Goal: Check status: Check status

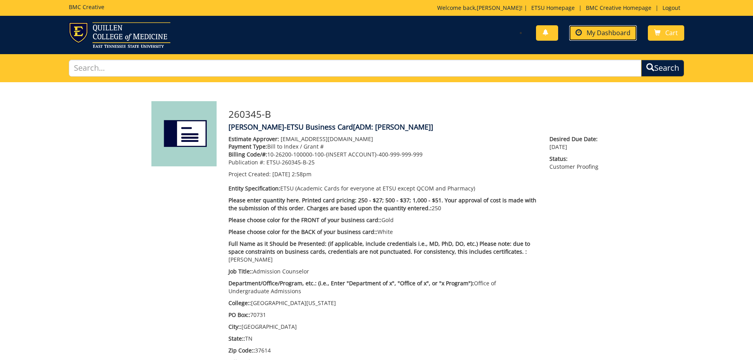
click at [596, 30] on span "My Dashboard" at bounding box center [608, 32] width 44 height 9
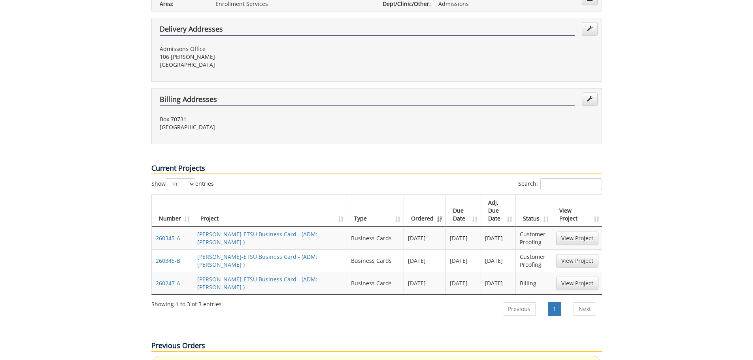
scroll to position [237, 0]
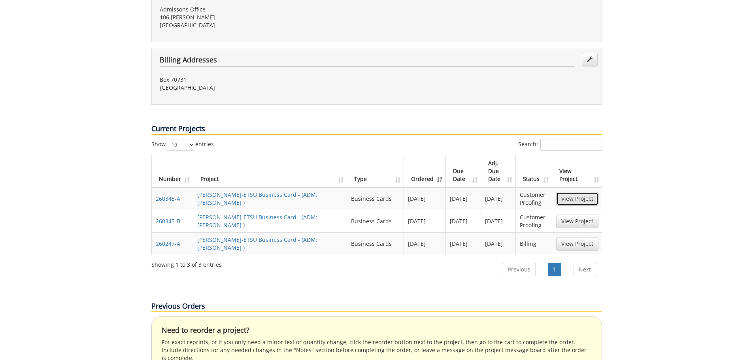
click at [575, 192] on link "View Project" at bounding box center [577, 198] width 42 height 13
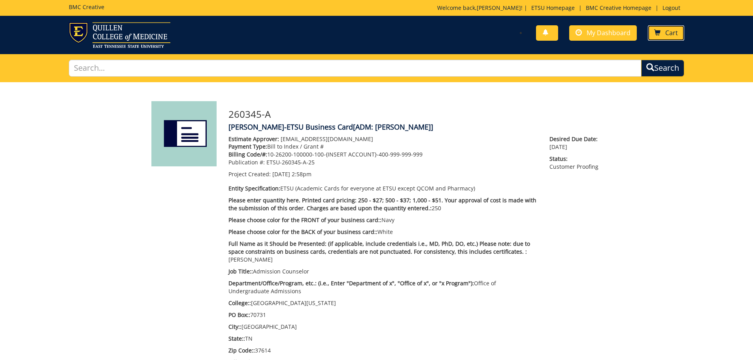
click at [668, 31] on span "Cart" at bounding box center [671, 32] width 13 height 9
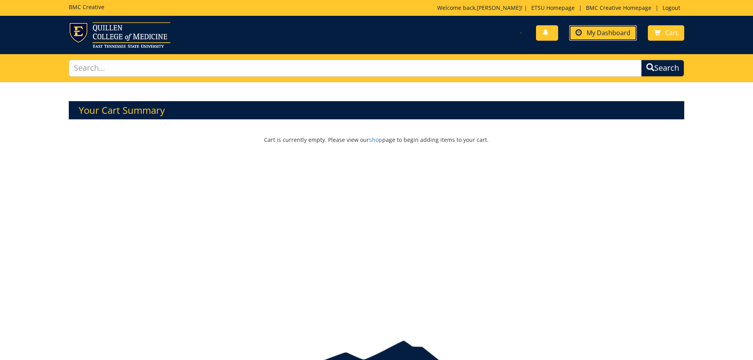
click at [601, 33] on span "My Dashboard" at bounding box center [608, 32] width 44 height 9
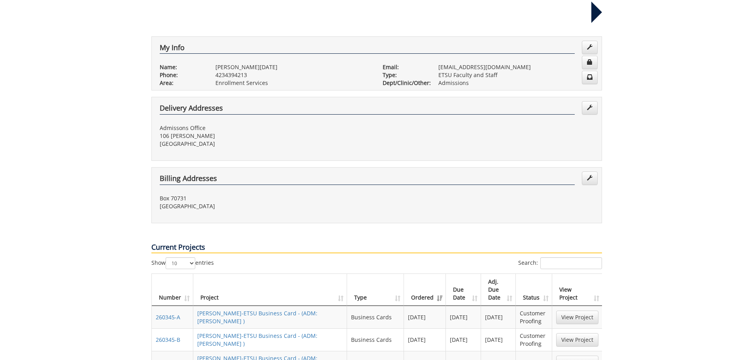
scroll to position [158, 0]
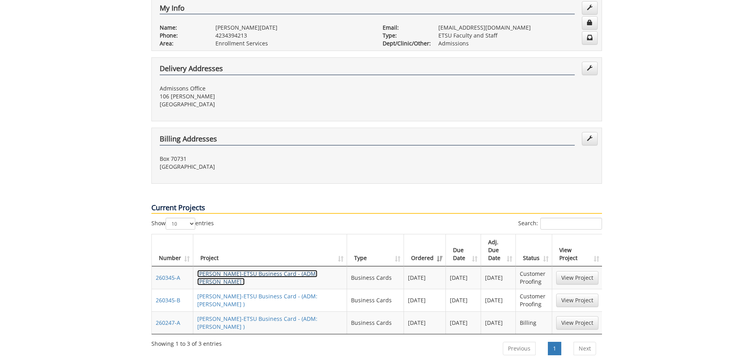
click at [254, 270] on link "ConnieNoel-ETSU Business Card - (ADM: Crum BC )" at bounding box center [257, 277] width 120 height 15
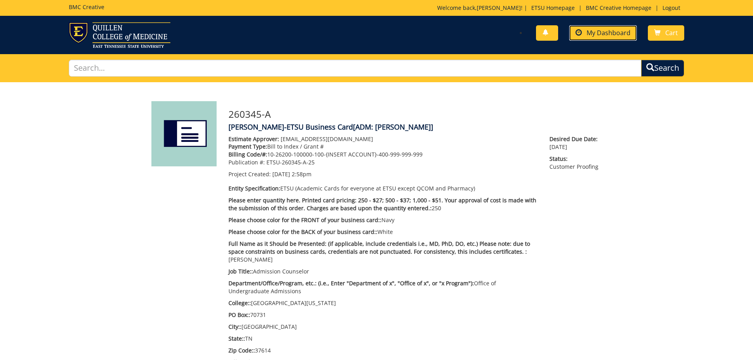
click at [596, 33] on span "My Dashboard" at bounding box center [608, 32] width 44 height 9
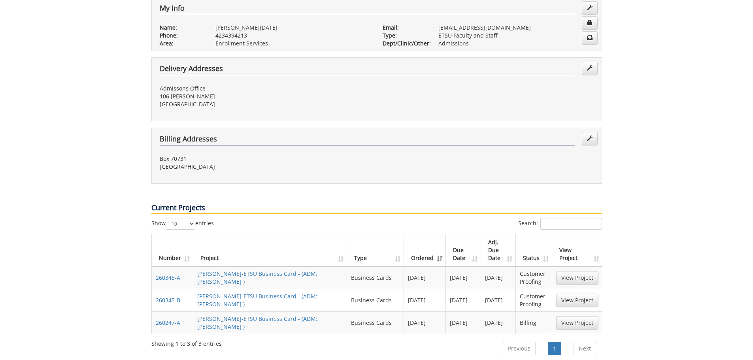
scroll to position [198, 0]
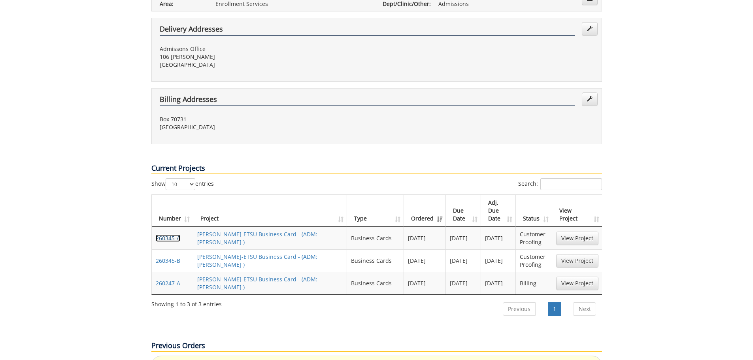
click at [163, 234] on link "260345-A" at bounding box center [168, 238] width 25 height 8
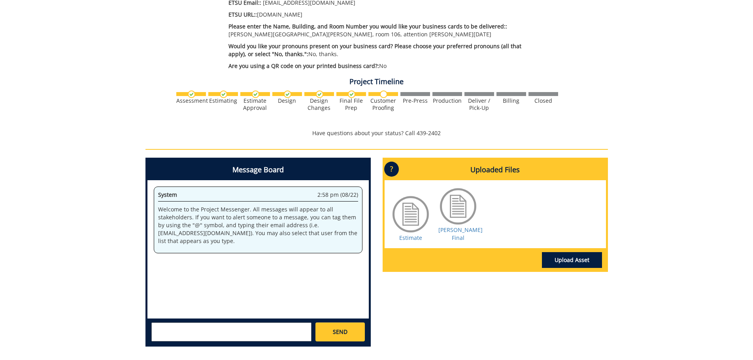
scroll to position [435, 0]
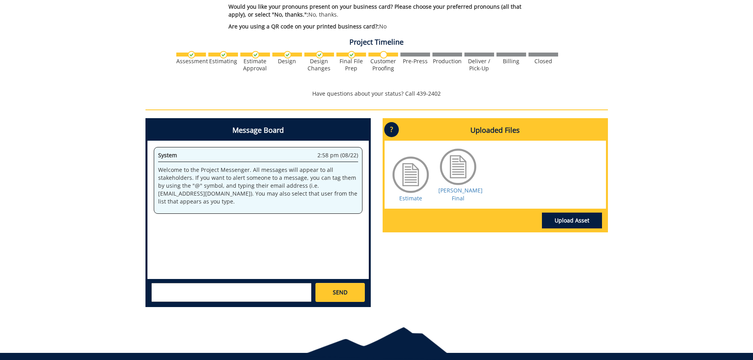
click at [458, 164] on div at bounding box center [458, 167] width 40 height 40
click at [456, 187] on link "[PERSON_NAME] Final" at bounding box center [460, 194] width 44 height 15
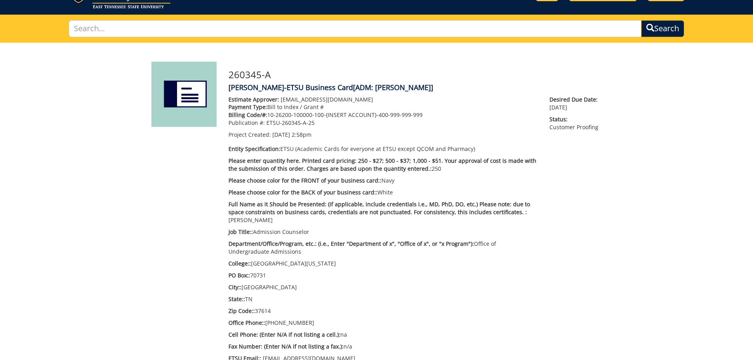
scroll to position [0, 0]
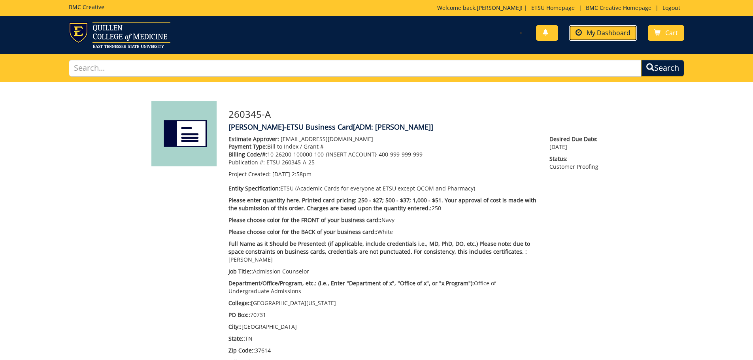
click at [588, 28] on span "My Dashboard" at bounding box center [608, 32] width 44 height 9
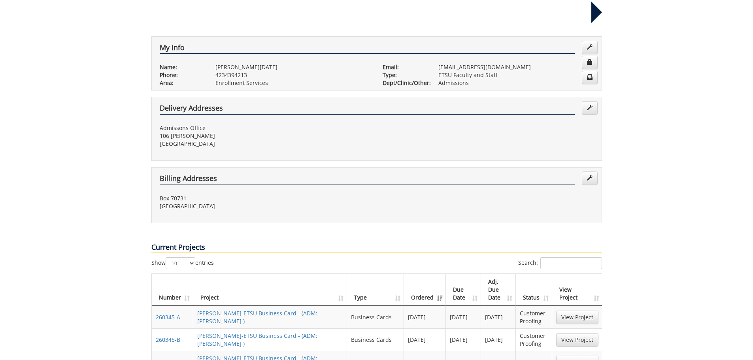
scroll to position [158, 0]
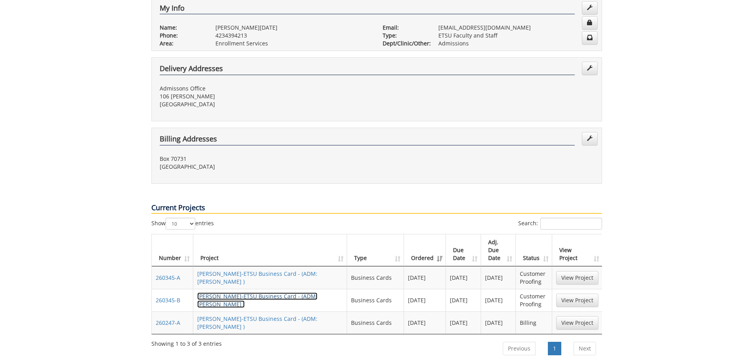
click at [258, 292] on link "[PERSON_NAME]-ETSU Business Card - (ADM: [PERSON_NAME] )" at bounding box center [257, 299] width 120 height 15
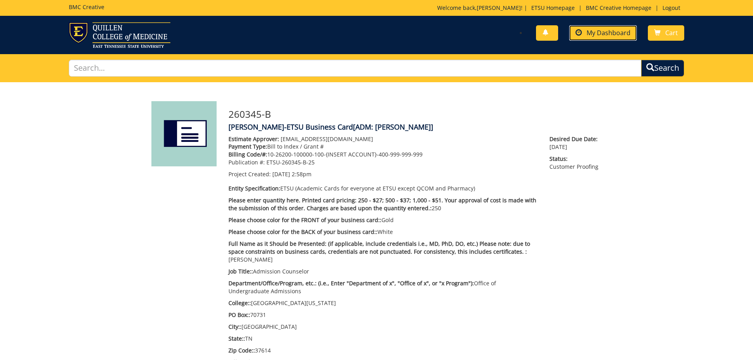
click at [590, 30] on span "My Dashboard" at bounding box center [608, 32] width 44 height 9
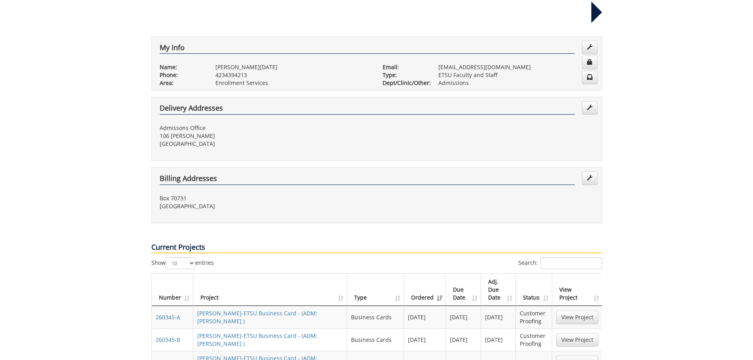
scroll to position [198, 0]
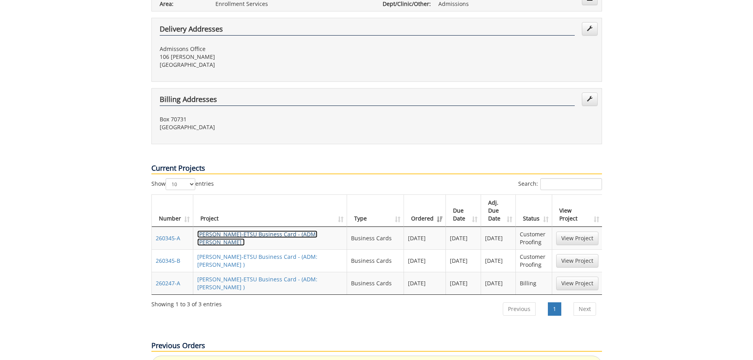
click at [266, 230] on link "ConnieNoel-ETSU Business Card - (ADM: Crum BC )" at bounding box center [257, 237] width 120 height 15
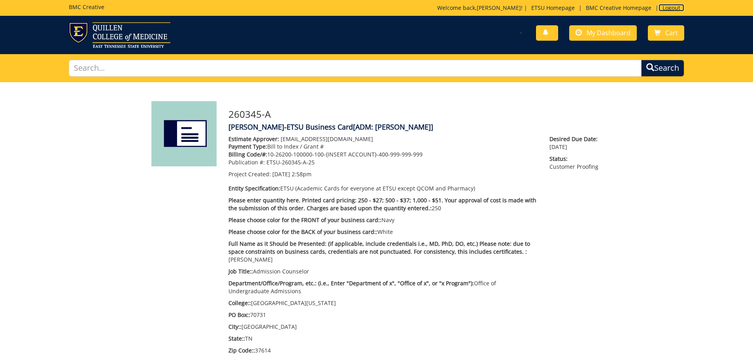
click at [671, 9] on link "Logout" at bounding box center [671, 8] width 26 height 8
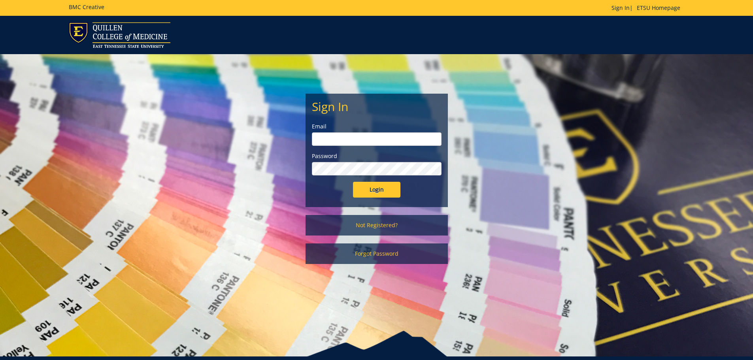
click at [371, 140] on input "email" at bounding box center [377, 138] width 130 height 13
type input "[EMAIL_ADDRESS][DOMAIN_NAME]"
click at [379, 190] on input "Login" at bounding box center [376, 190] width 47 height 16
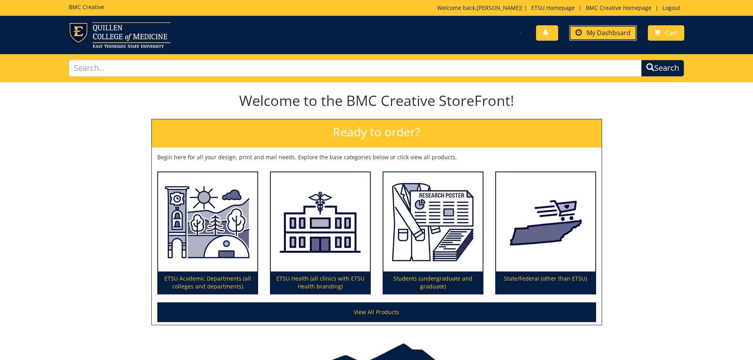
click at [603, 28] on span "My Dashboard" at bounding box center [608, 32] width 44 height 9
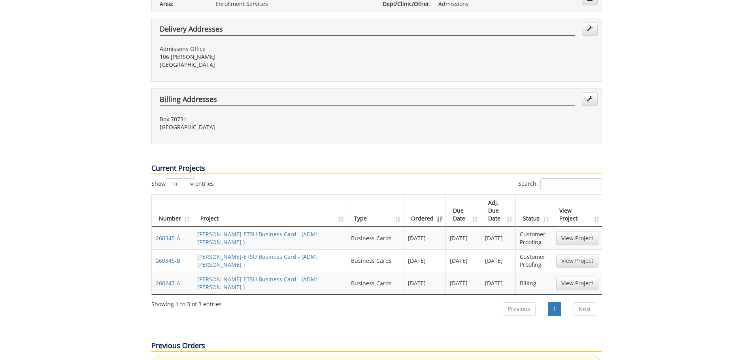
scroll to position [237, 0]
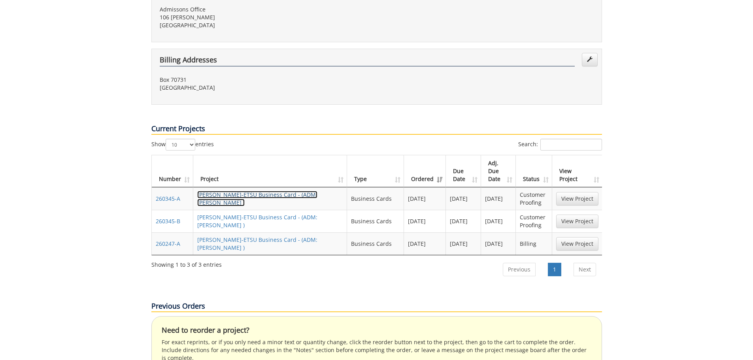
click at [267, 191] on link "ConnieNoel-ETSU Business Card - (ADM: Crum BC )" at bounding box center [257, 198] width 120 height 15
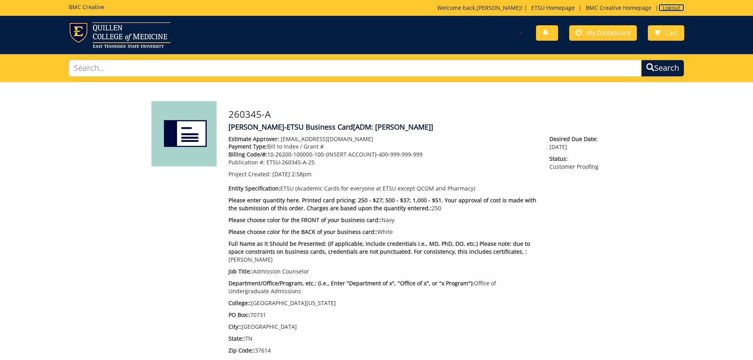
click at [669, 9] on link "Logout" at bounding box center [671, 8] width 26 height 8
